Goal: Complete application form

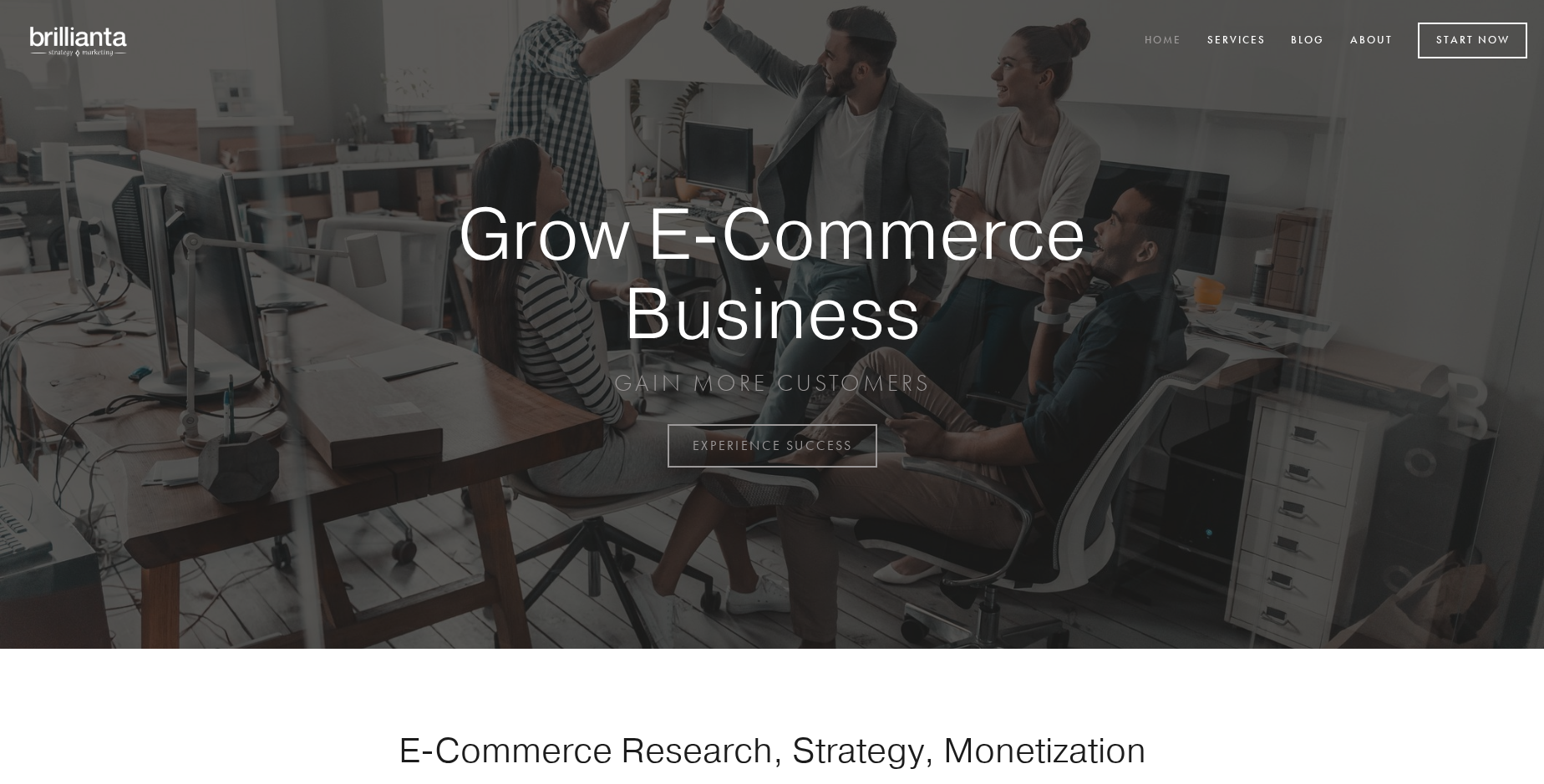
scroll to position [4378, 0]
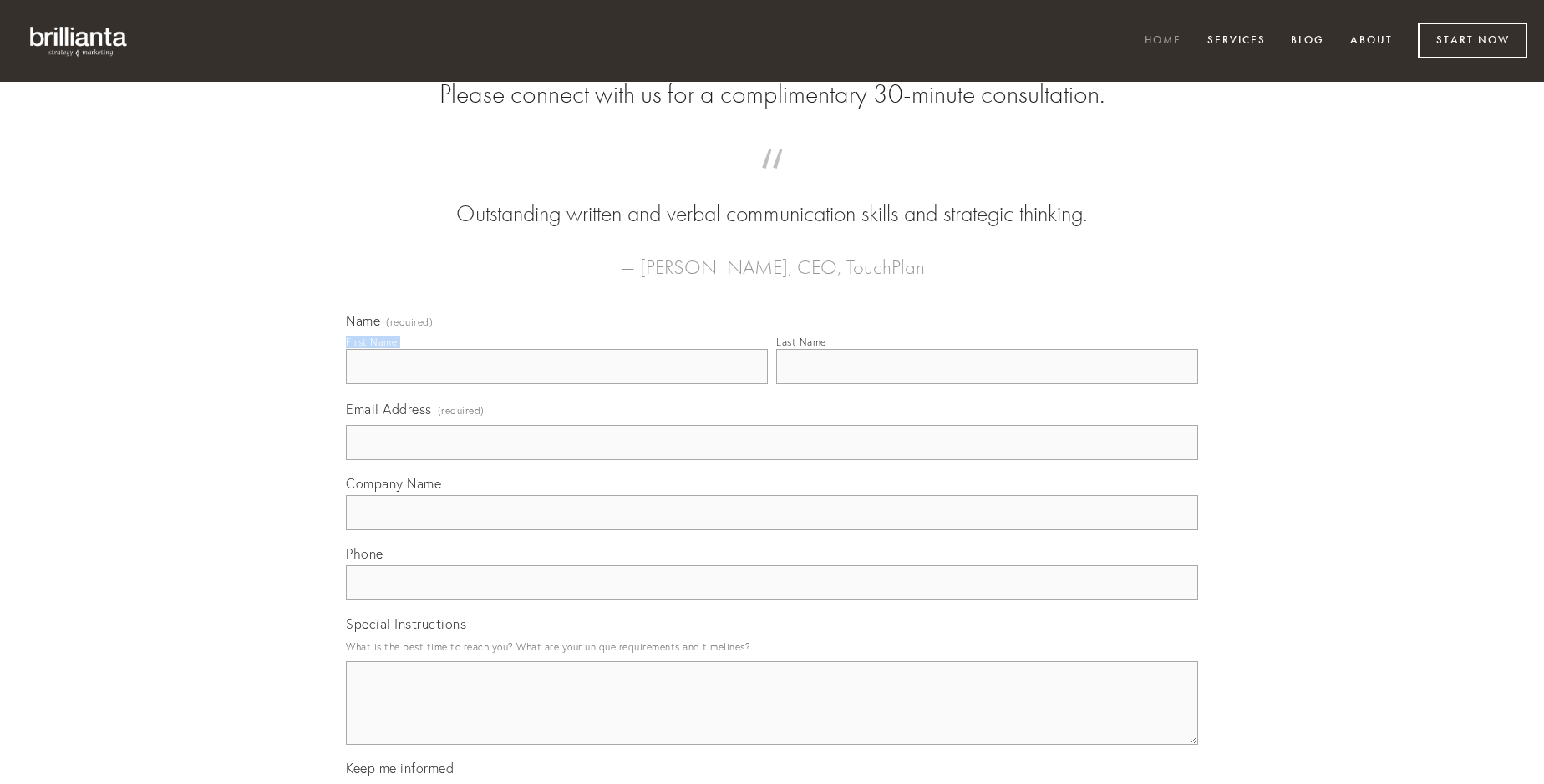
type input "[PERSON_NAME]"
click at [987, 384] on input "Last Name" at bounding box center [987, 366] width 422 height 35
type input "[PERSON_NAME]"
click at [772, 460] on input "Email Address (required)" at bounding box center [771, 442] width 852 height 35
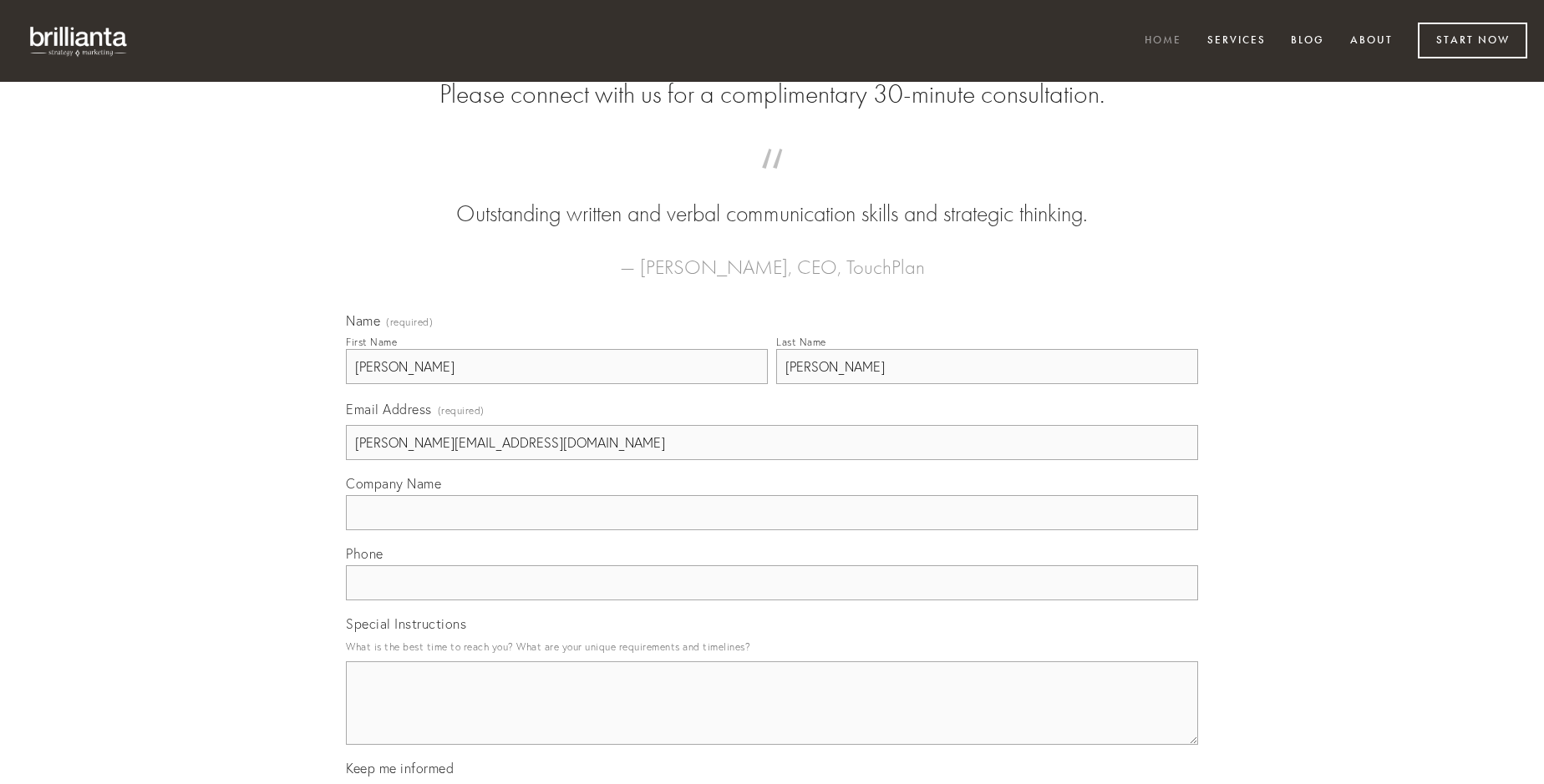
type input "[PERSON_NAME][EMAIL_ADDRESS][DOMAIN_NAME]"
click at [772, 530] on input "Company Name" at bounding box center [771, 512] width 852 height 35
type input "ipsum"
click at [772, 600] on input "text" at bounding box center [771, 583] width 852 height 35
click at [772, 718] on textarea "Special Instructions" at bounding box center [771, 703] width 852 height 84
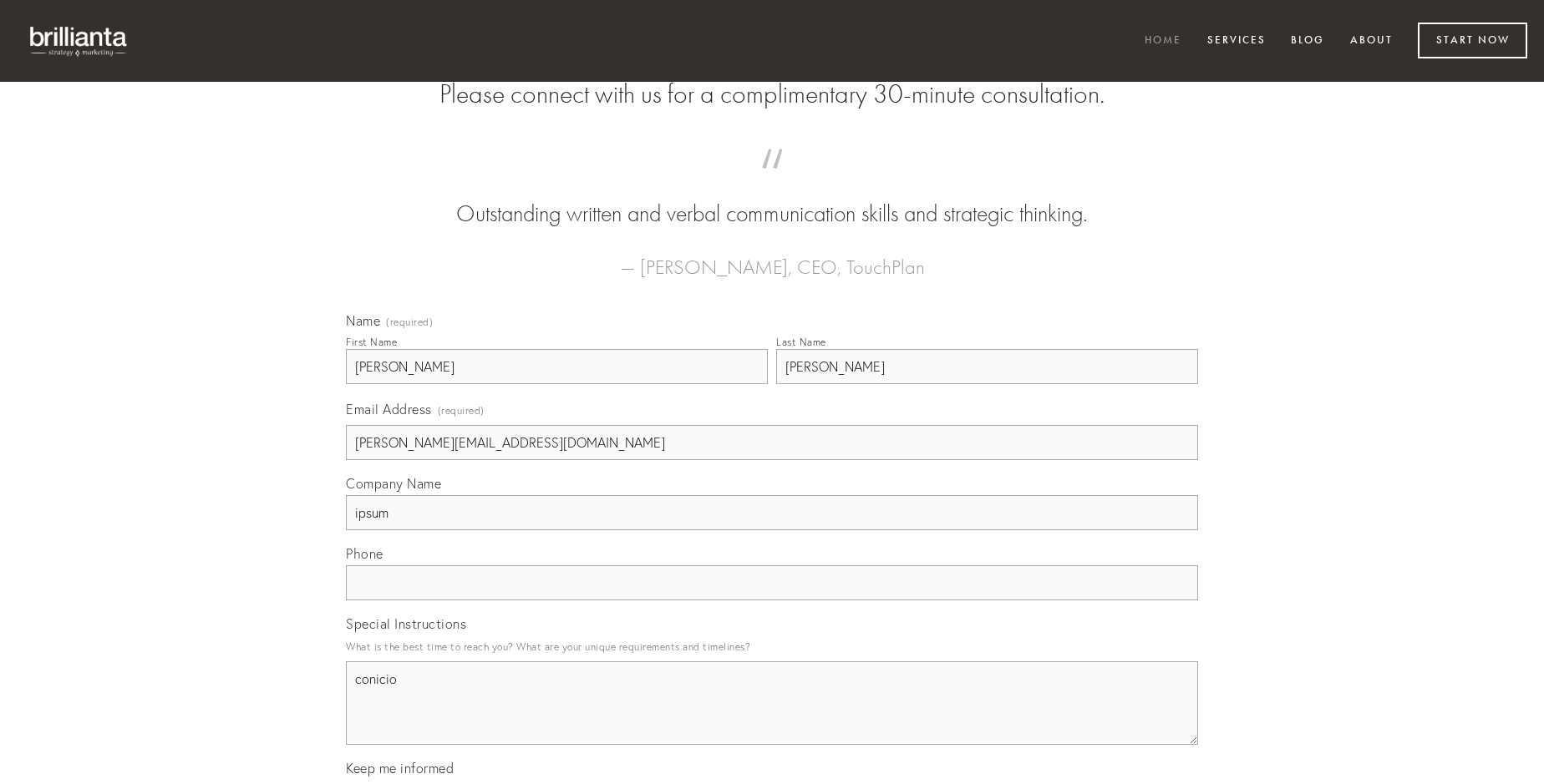
type textarea "conicio"
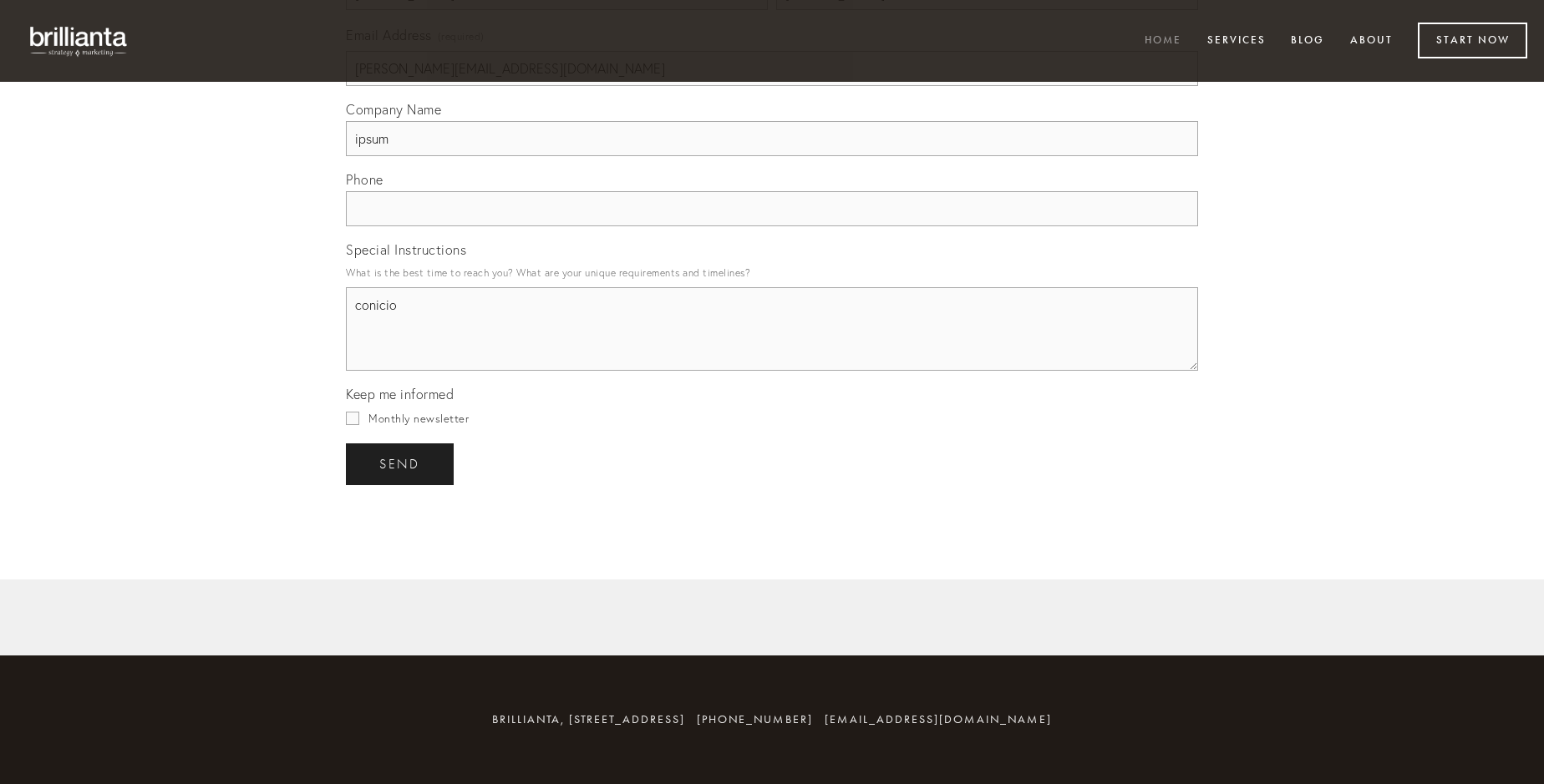
click at [401, 463] on span "send" at bounding box center [399, 464] width 40 height 15
